Goal: Find specific page/section: Find specific page/section

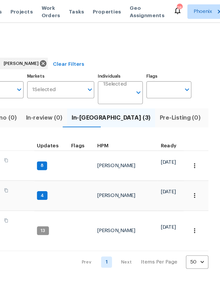
click at [213, 90] on span "Listed (17)" at bounding box center [224, 85] width 22 height 7
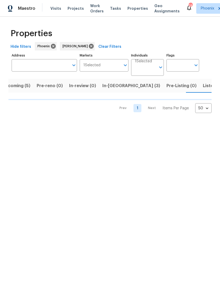
scroll to position [0, 10]
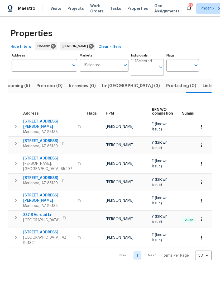
click at [203, 90] on span "Listed (17)" at bounding box center [214, 85] width 22 height 7
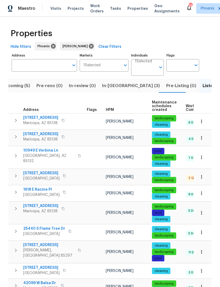
scroll to position [0, 0]
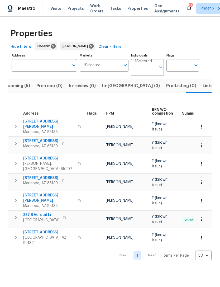
click at [203, 90] on span "Listed (17)" at bounding box center [214, 85] width 22 height 7
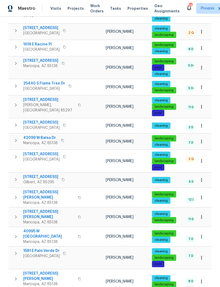
scroll to position [17, 0]
click at [206, 274] on body "Maestro Visits Projects Work Orders Tasks Properties Geo Assignments 28 Phoenix…" at bounding box center [110, 143] width 220 height 287
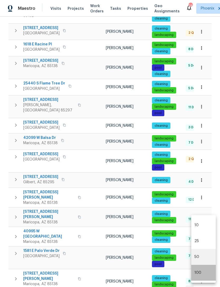
click at [201, 275] on li "100" at bounding box center [203, 273] width 25 height 16
type input "100"
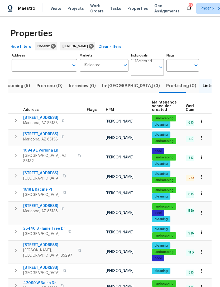
scroll to position [4, 0]
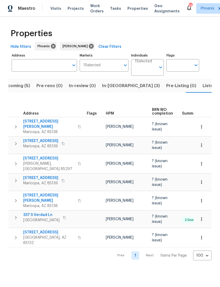
click at [114, 90] on span "In-reno (3)" at bounding box center [131, 85] width 58 height 7
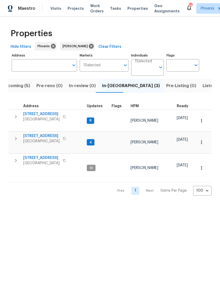
click at [20, 88] on span "Upcoming (5)" at bounding box center [16, 85] width 28 height 7
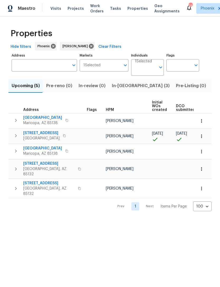
click at [21, 124] on button "button" at bounding box center [16, 120] width 11 height 11
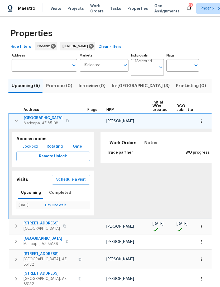
click at [41, 121] on span "21610 N Bradford Dr" at bounding box center [43, 117] width 39 height 5
click at [117, 90] on span "In-reno (3)" at bounding box center [141, 85] width 58 height 7
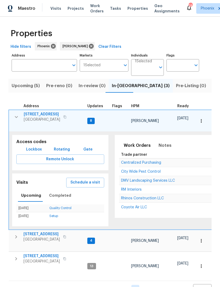
scroll to position [4, 0]
click at [42, 253] on span "1175 E Prickly Pear St" at bounding box center [41, 255] width 36 height 5
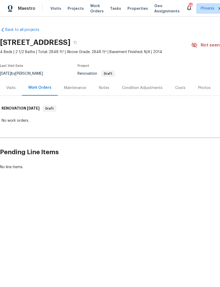
click at [152, 91] on div "Condition Adjustments" at bounding box center [142, 87] width 41 height 5
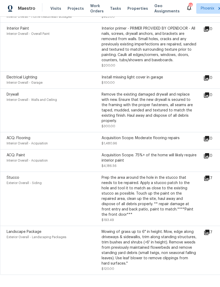
scroll to position [145, 0]
click at [171, 191] on div "Prep the area around the hole in the stucco that needs to be repaired. Apply a …" at bounding box center [149, 196] width 95 height 42
click at [210, 177] on icon at bounding box center [207, 178] width 6 height 6
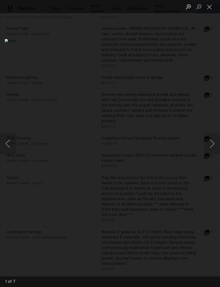
click at [209, 140] on button "Next image" at bounding box center [212, 143] width 16 height 21
click at [165, 147] on img "Lightbox" at bounding box center [85, 143] width 160 height 209
click at [210, 144] on button "Next image" at bounding box center [212, 143] width 16 height 21
click at [213, 144] on button "Next image" at bounding box center [212, 143] width 16 height 21
click at [211, 144] on button "Next image" at bounding box center [212, 143] width 16 height 21
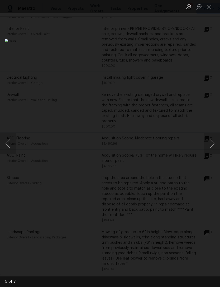
click at [211, 142] on button "Next image" at bounding box center [212, 143] width 16 height 21
click at [212, 143] on button "Next image" at bounding box center [212, 143] width 16 height 21
click at [213, 143] on button "Next image" at bounding box center [212, 143] width 16 height 21
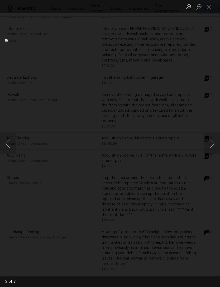
click at [210, 4] on button "Close lightbox" at bounding box center [209, 6] width 11 height 9
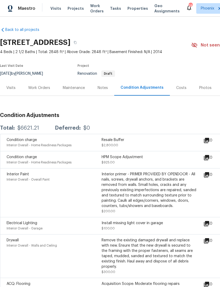
scroll to position [0, 0]
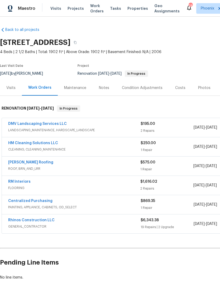
click at [204, 91] on div "Photos" at bounding box center [204, 87] width 12 height 5
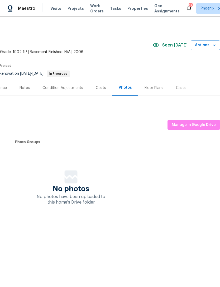
scroll to position [0, 78]
click at [195, 130] on button "Manage in Google Drive" at bounding box center [194, 125] width 53 height 10
